Goal: Information Seeking & Learning: Learn about a topic

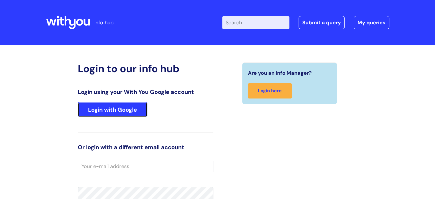
click at [104, 104] on link "Login with Google" at bounding box center [113, 109] width 70 height 15
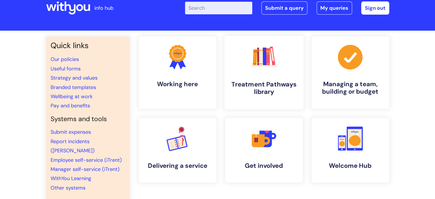
scroll to position [29, 0]
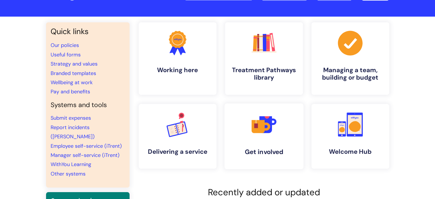
click at [263, 126] on icon at bounding box center [266, 126] width 8 height 8
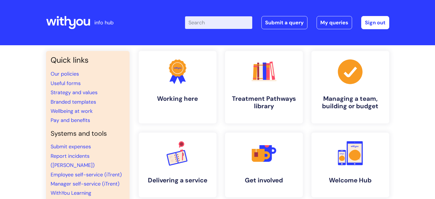
scroll to position [29, 0]
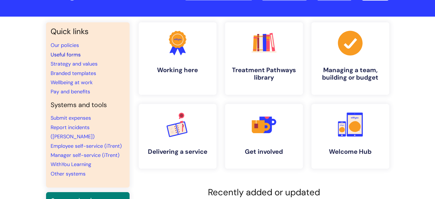
click at [61, 52] on link "Useful forms" at bounding box center [66, 54] width 30 height 7
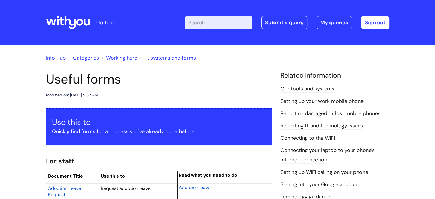
click at [121, 57] on link "Working here" at bounding box center [121, 57] width 31 height 7
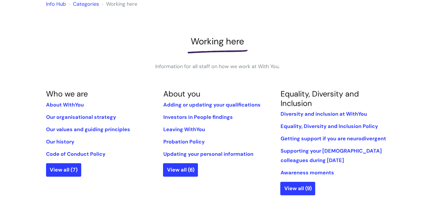
scroll to position [57, 0]
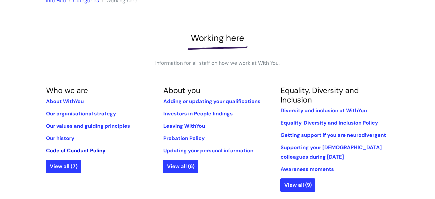
click at [73, 150] on link "Code of Conduct Policy" at bounding box center [76, 150] width 60 height 7
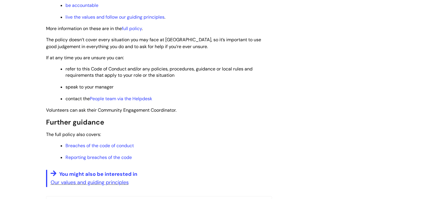
scroll to position [286, 0]
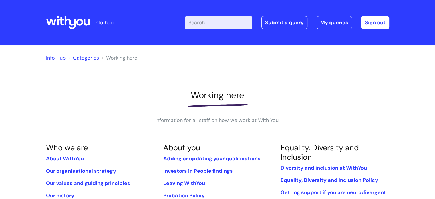
click at [86, 57] on link "Categories" at bounding box center [86, 57] width 26 height 7
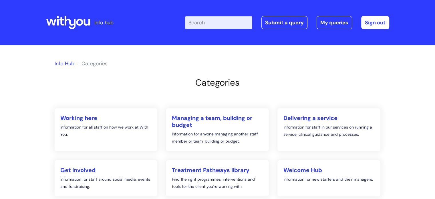
click at [68, 65] on link "Info Hub" at bounding box center [65, 63] width 20 height 7
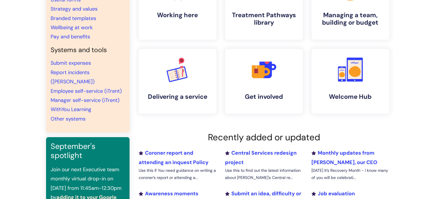
scroll to position [86, 0]
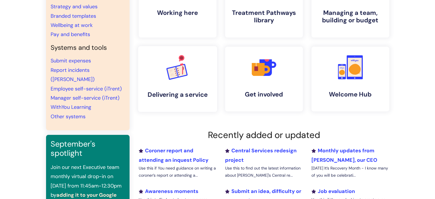
click at [179, 93] on h4 "Delivering a service" at bounding box center [178, 95] width 70 height 8
